Goal: Task Accomplishment & Management: Manage account settings

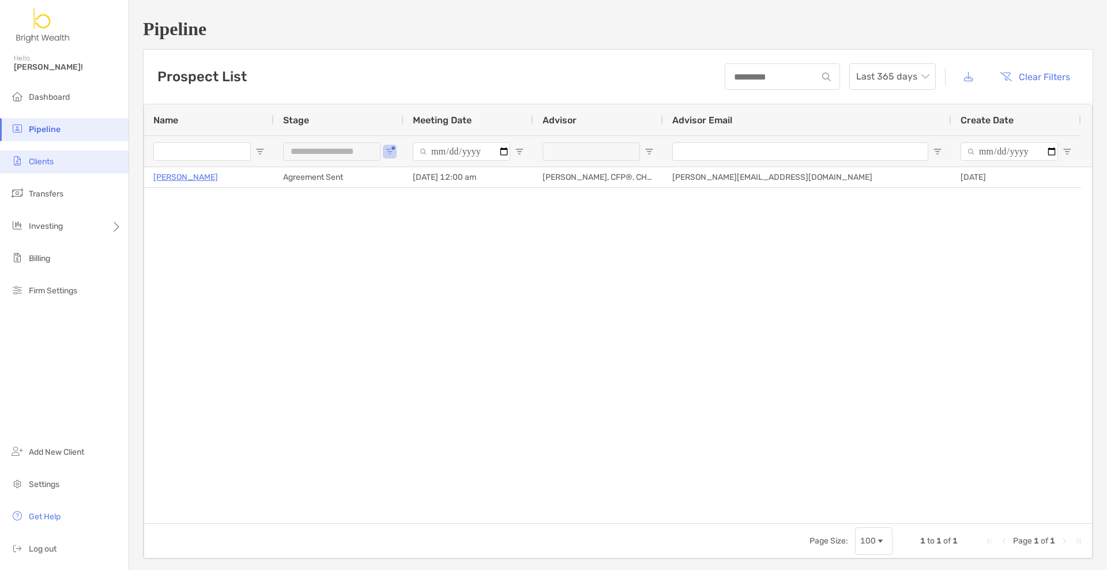
click at [42, 164] on span "Clients" at bounding box center [41, 162] width 25 height 10
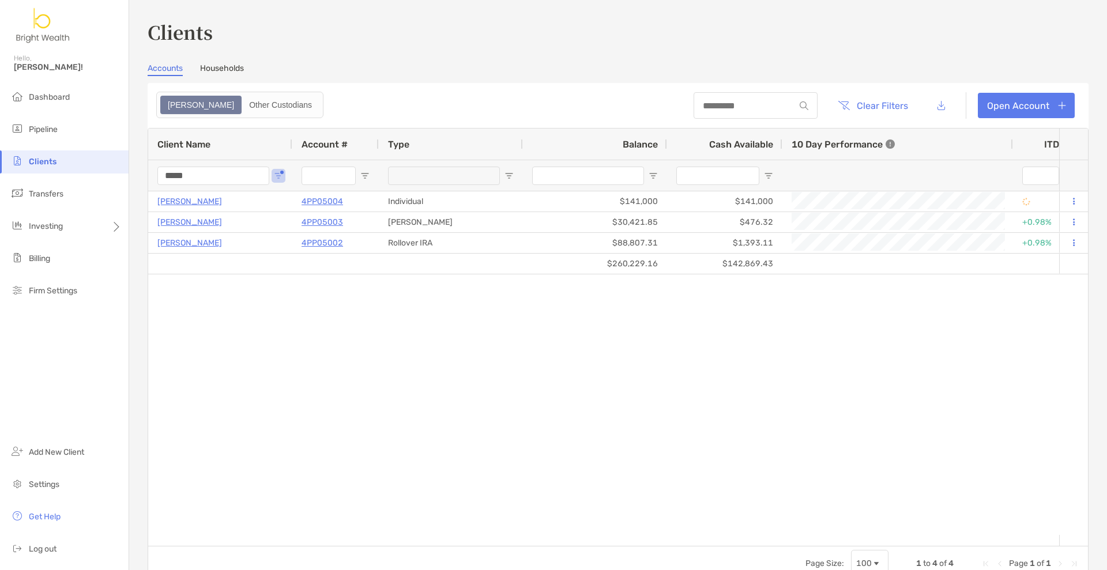
drag, startPoint x: 194, startPoint y: 179, endPoint x: 57, endPoint y: 166, distance: 137.9
click at [89, 173] on div "Clients Hello, Henry! Dashboard Pipeline Clients Transfers Investing Billing Fi…" at bounding box center [553, 285] width 1107 height 570
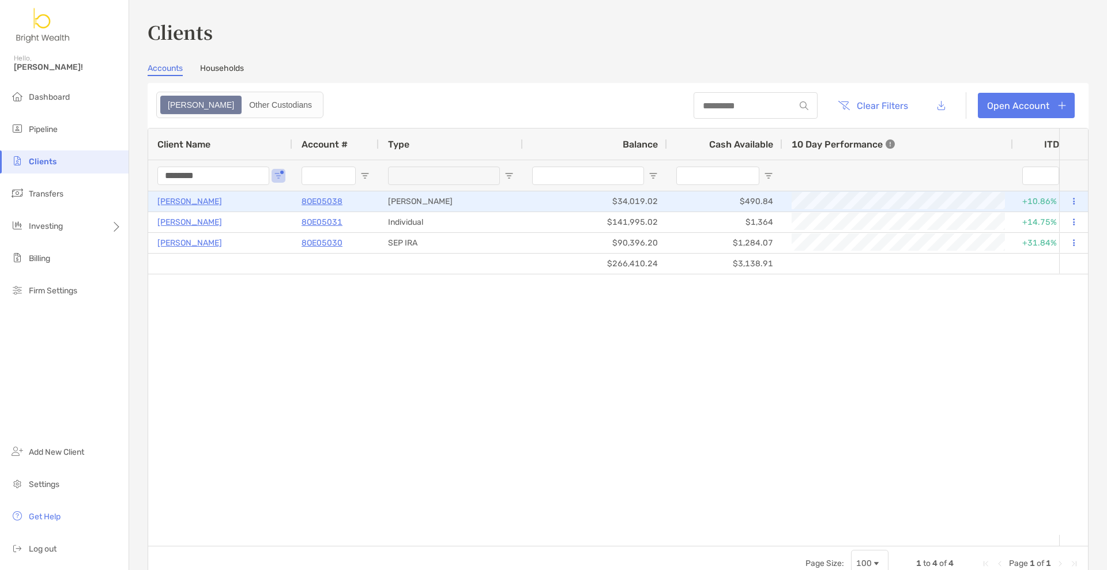
type input "********"
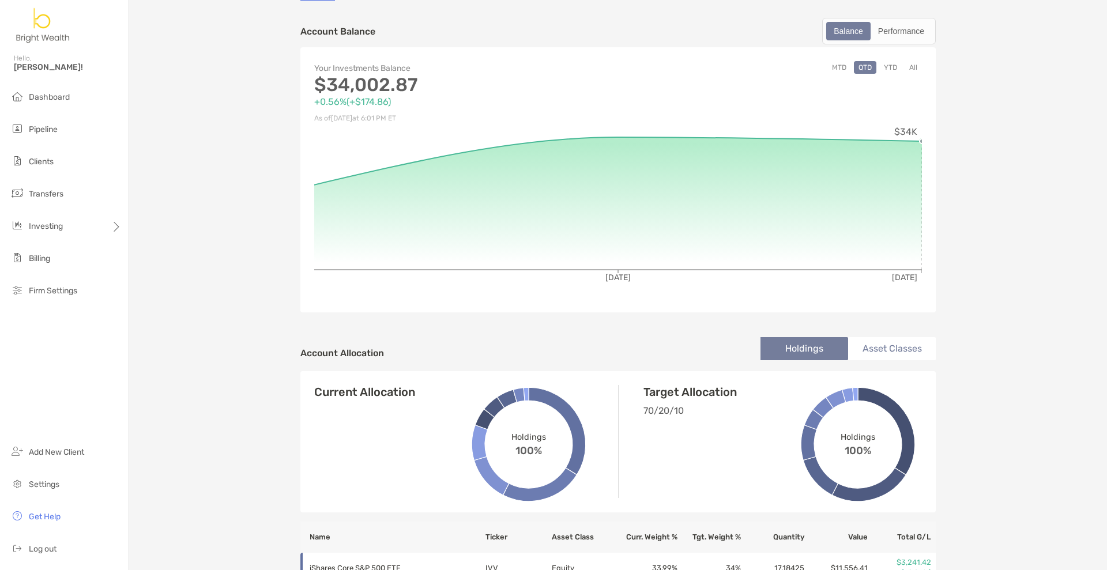
scroll to position [72, 0]
click at [889, 72] on button "YTD" at bounding box center [890, 68] width 22 height 13
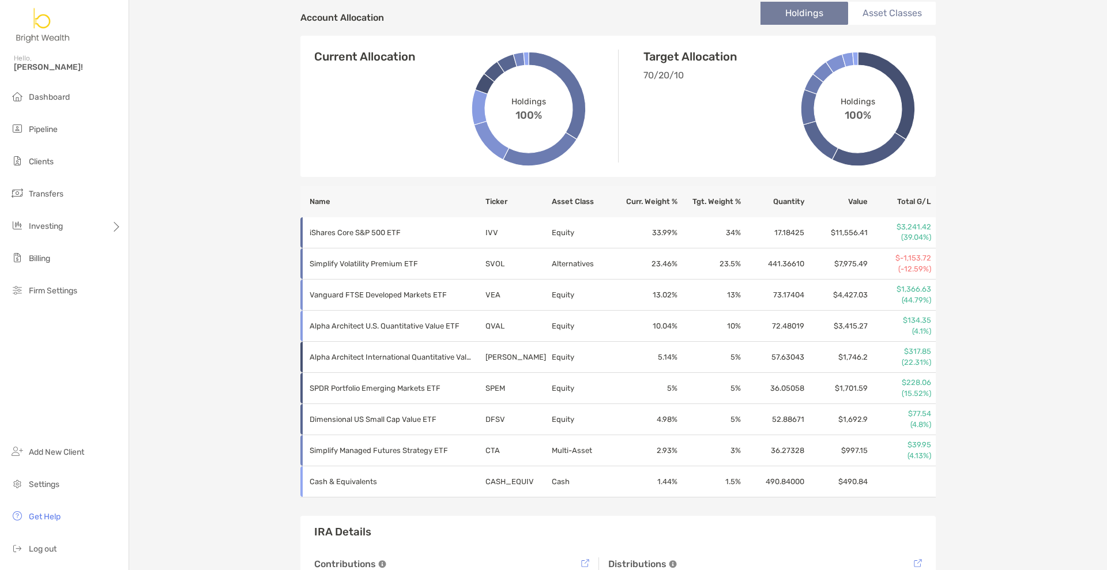
scroll to position [432, 0]
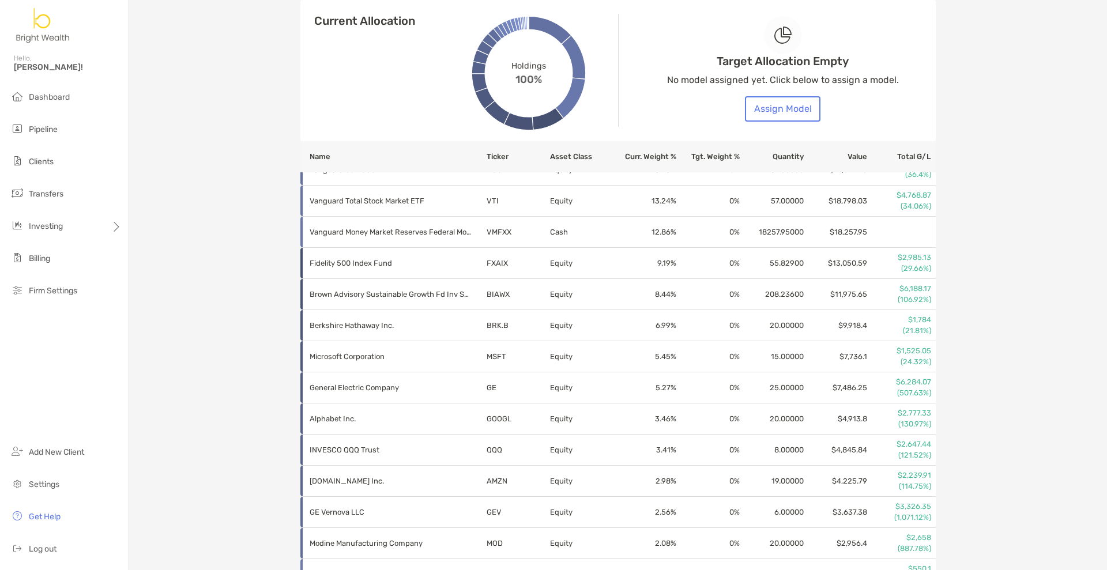
scroll to position [505, 0]
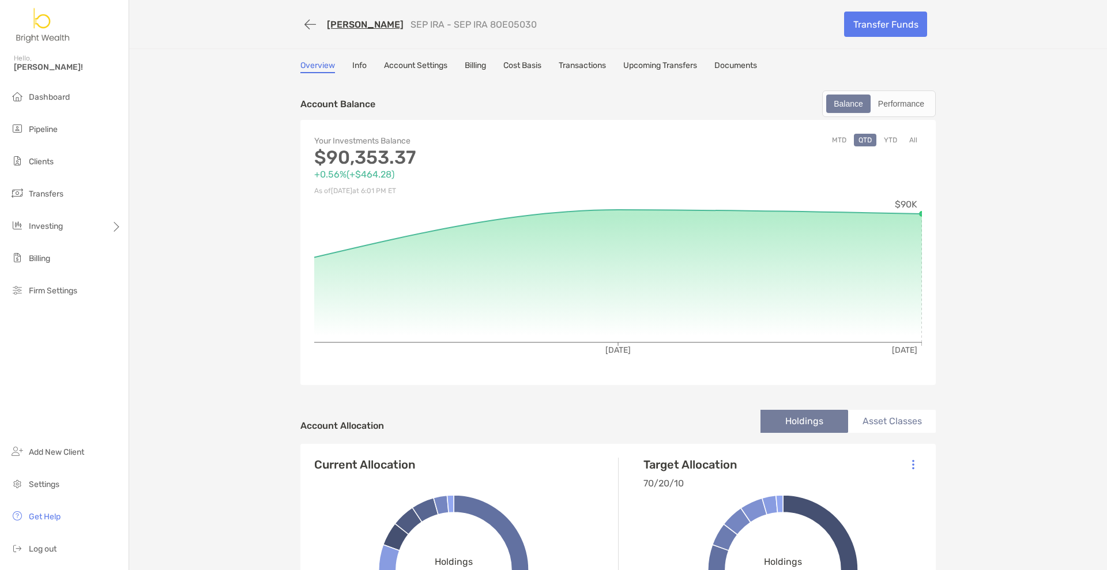
click at [888, 144] on button "YTD" at bounding box center [890, 140] width 22 height 13
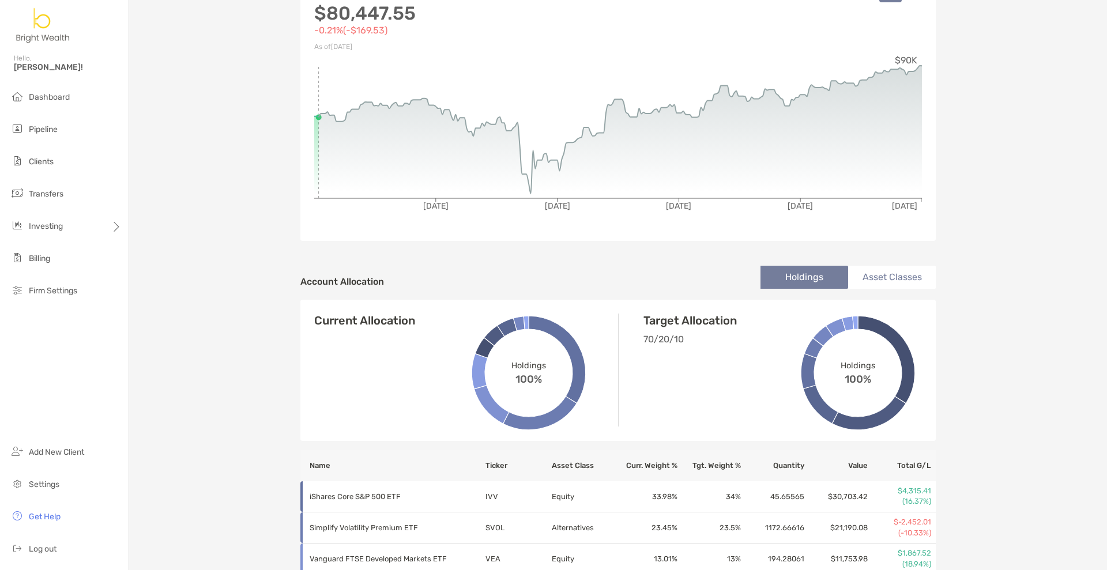
scroll to position [72, 0]
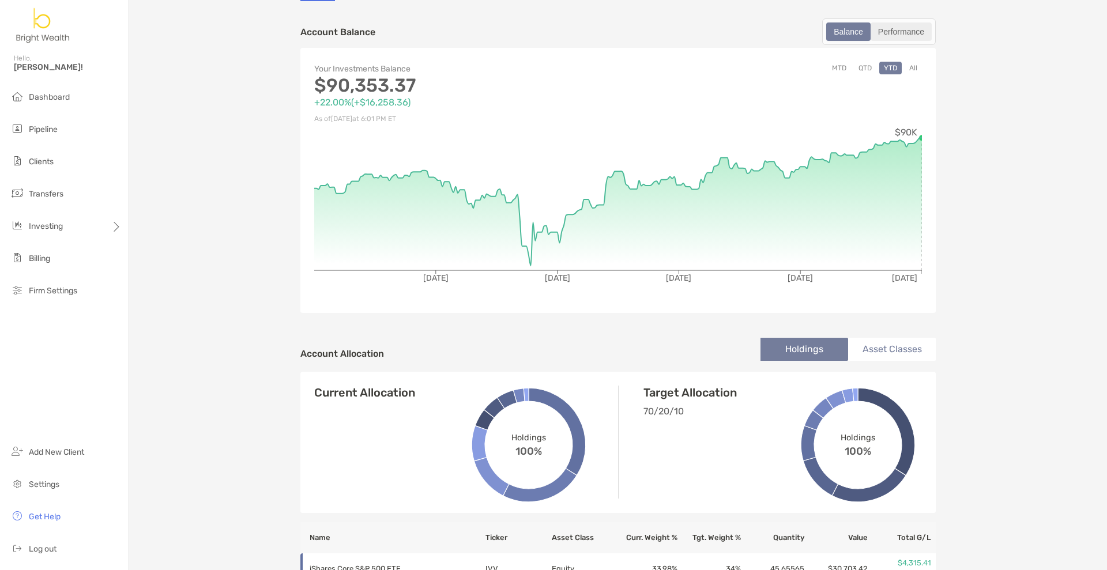
click at [908, 29] on div "Performance" at bounding box center [901, 32] width 59 height 16
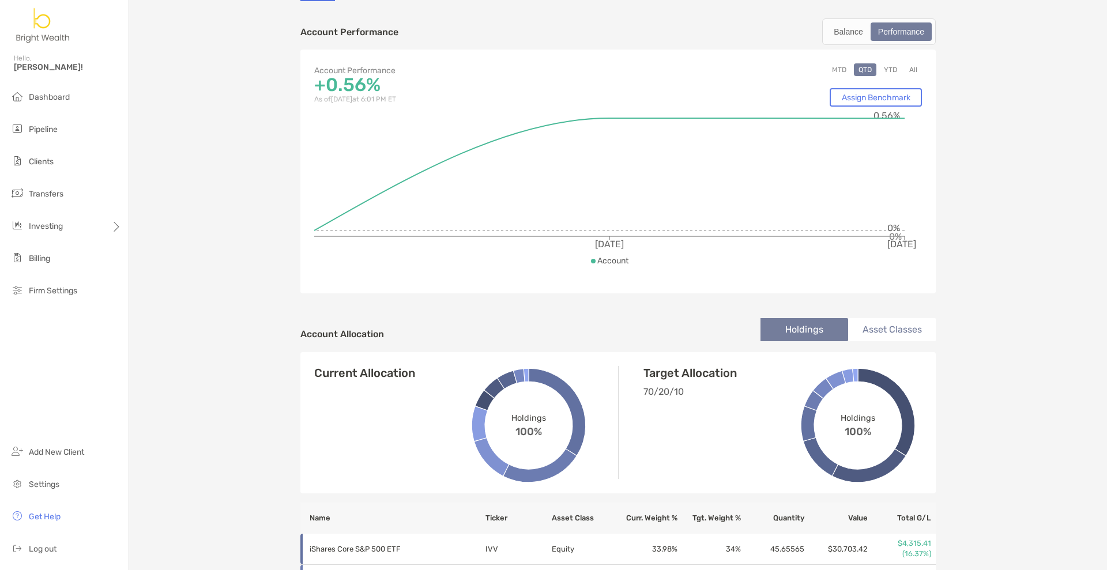
click at [890, 70] on button "YTD" at bounding box center [890, 69] width 22 height 13
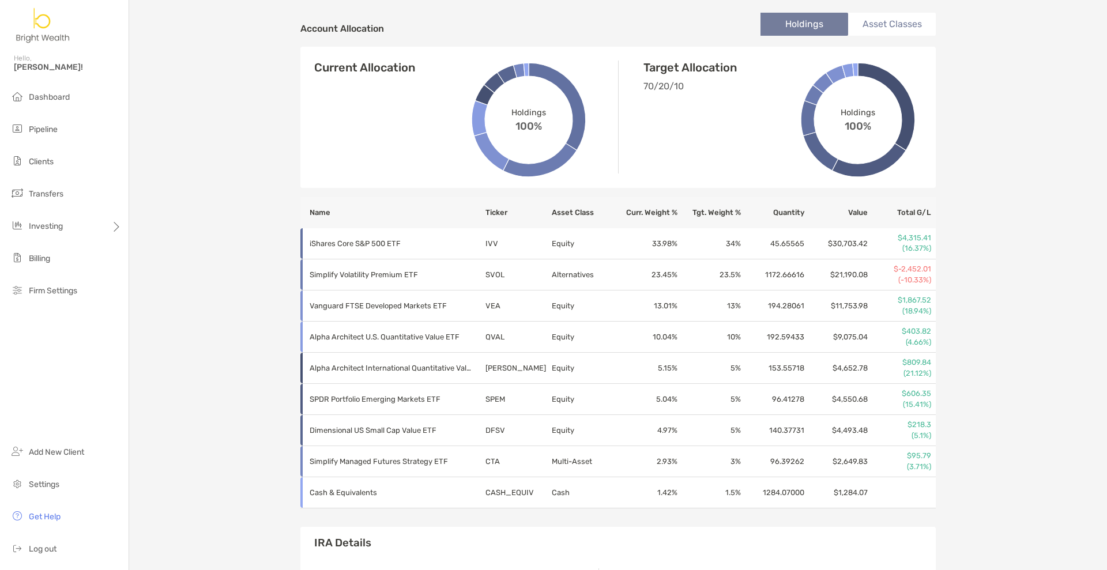
scroll to position [360, 0]
